Goal: Information Seeking & Learning: Find specific fact

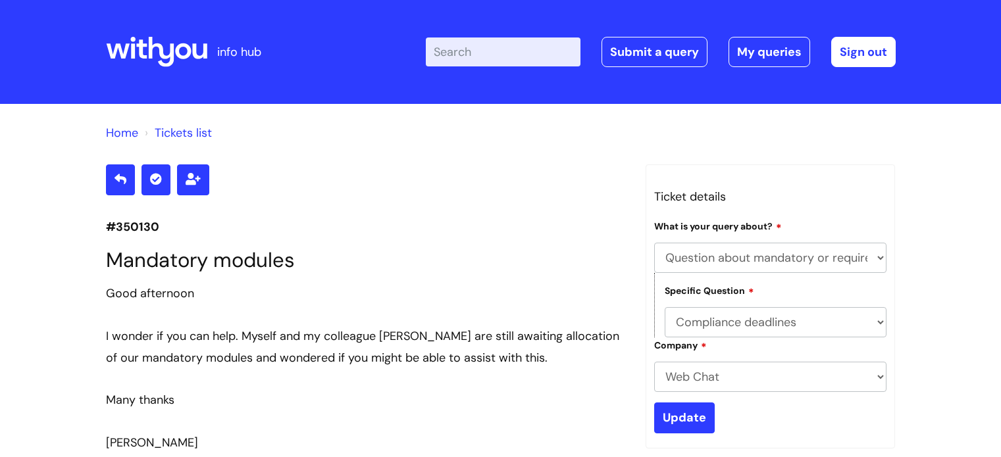
select select "Question about mandatory or required training"
select select "Compliance deadlines"
click at [494, 50] on input "Enter your search term here..." at bounding box center [503, 52] width 155 height 29
type input "social media toolkit"
click button "Search" at bounding box center [0, 0] width 0 height 0
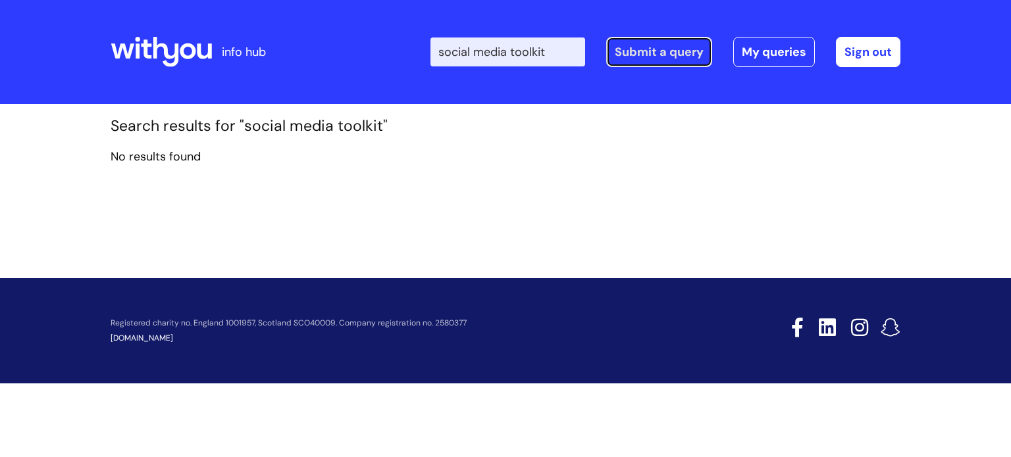
click at [645, 55] on link "Submit a query" at bounding box center [659, 52] width 106 height 30
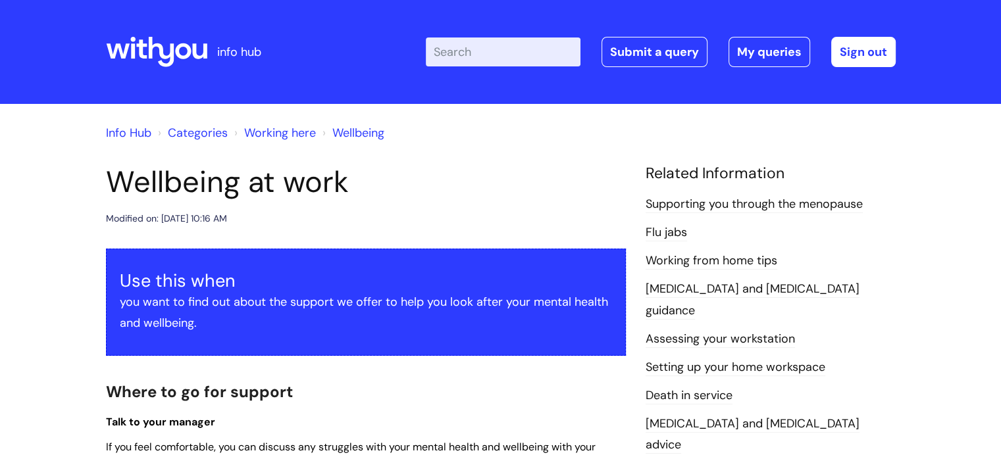
click at [499, 52] on input "Enter your search term here..." at bounding box center [503, 52] width 155 height 29
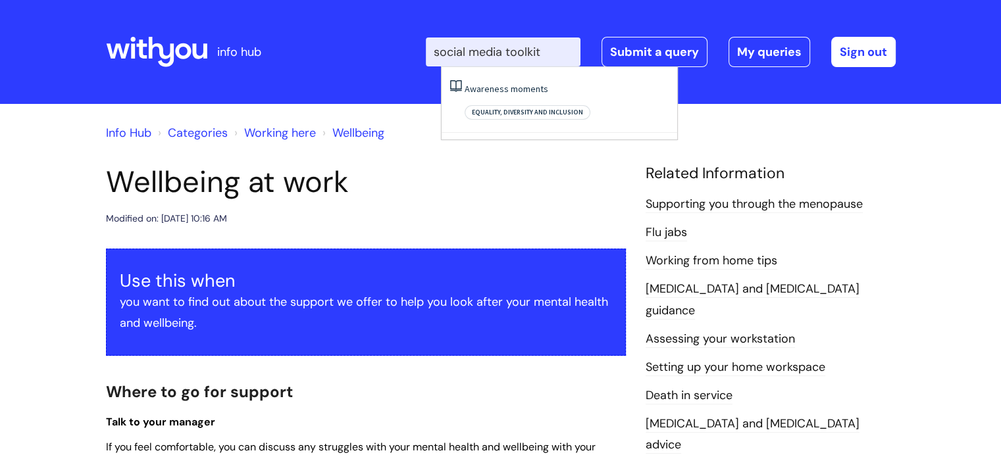
type input "social media toolkit"
click button "Search" at bounding box center [0, 0] width 0 height 0
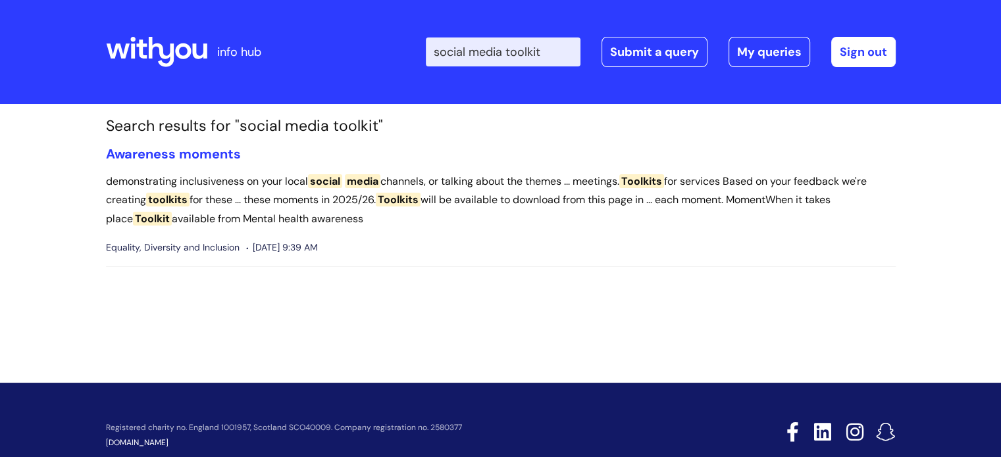
click at [174, 199] on span "toolkits" at bounding box center [167, 200] width 43 height 14
click at [190, 155] on link "Awareness moments" at bounding box center [173, 153] width 135 height 17
